Goal: Information Seeking & Learning: Learn about a topic

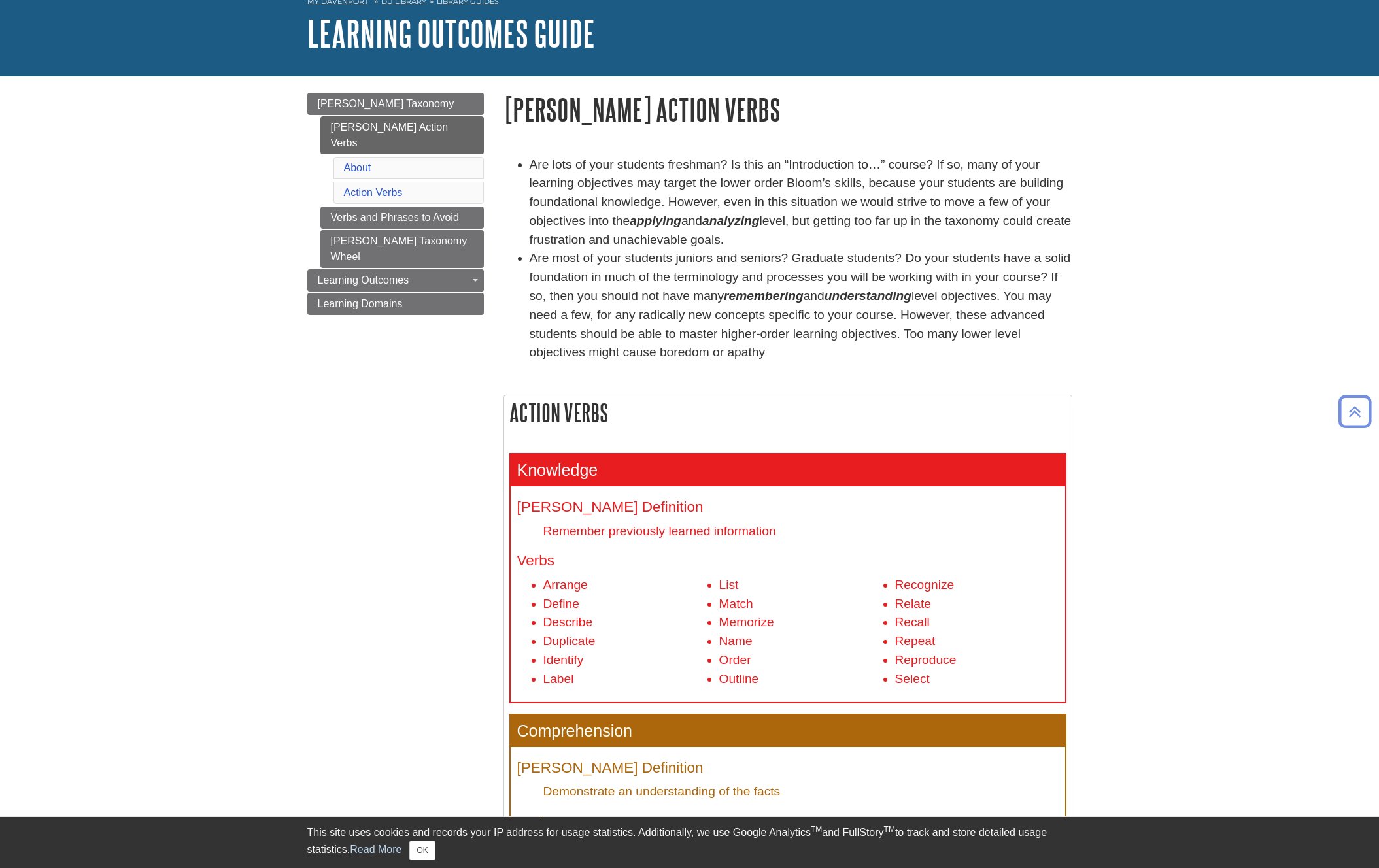
scroll to position [76, 0]
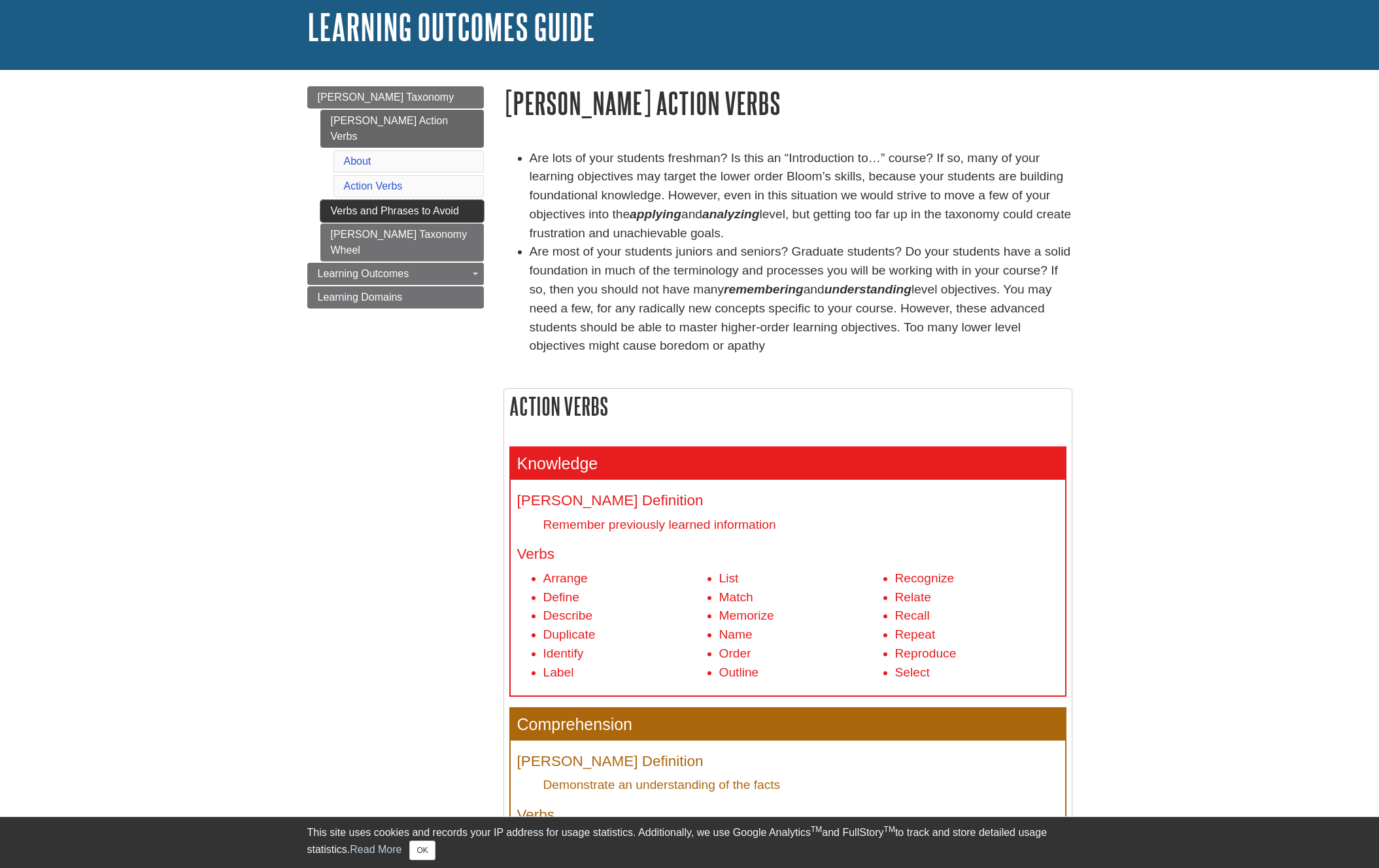
click at [348, 200] on link "Verbs and Phrases to Avoid" at bounding box center [402, 211] width 164 height 22
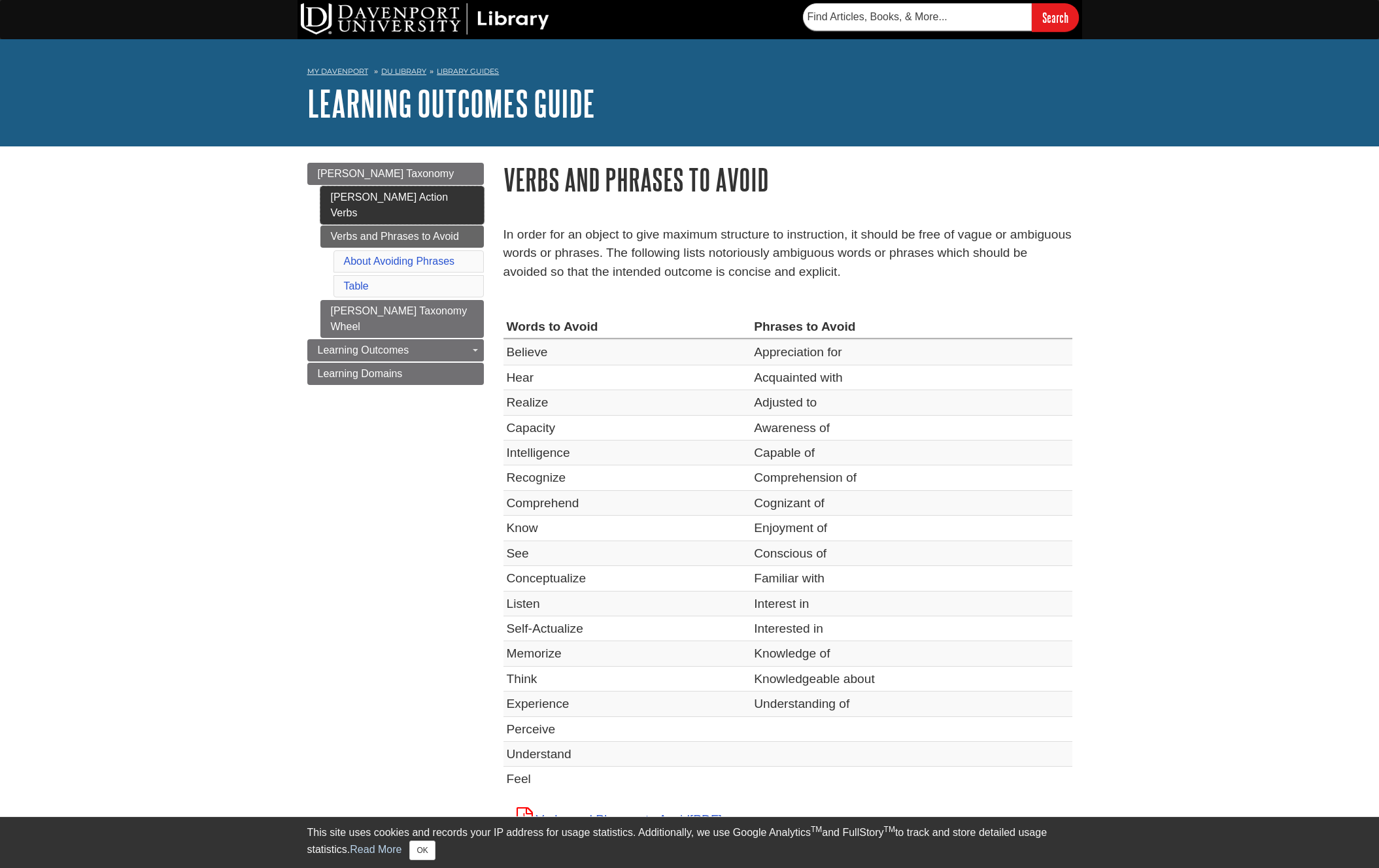
click at [349, 197] on link "[PERSON_NAME] Action Verbs" at bounding box center [402, 205] width 164 height 38
